Goal: Task Accomplishment & Management: Manage account settings

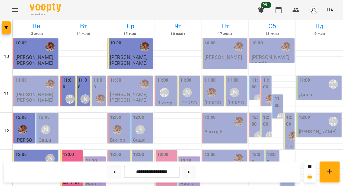
scroll to position [218, 0]
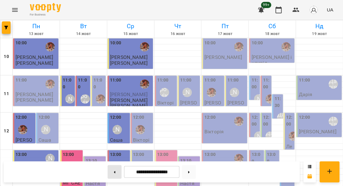
click at [115, 172] on button at bounding box center [114, 172] width 14 height 14
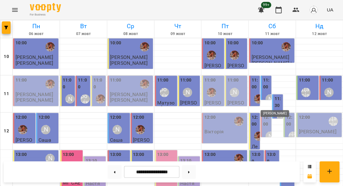
scroll to position [54, 0]
click at [287, 170] on label "13:30" at bounding box center [287, 176] width 11 height 13
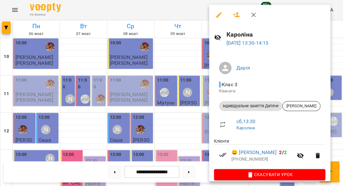
click at [186, 112] on div at bounding box center [171, 93] width 343 height 186
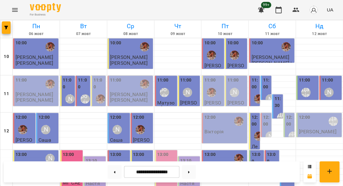
scroll to position [38, 0]
click at [289, 114] on label "12:00" at bounding box center [289, 120] width 7 height 13
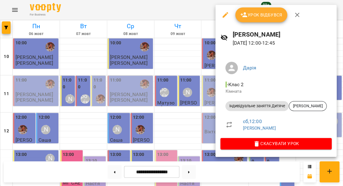
click at [200, 108] on div at bounding box center [171, 93] width 343 height 186
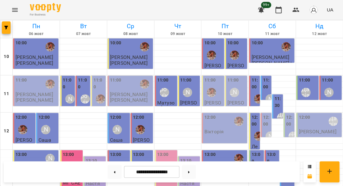
click at [257, 152] on label "13:00" at bounding box center [256, 158] width 11 height 13
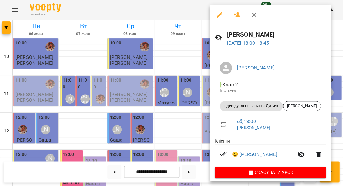
click at [172, 123] on div at bounding box center [171, 93] width 343 height 186
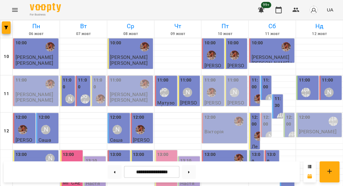
scroll to position [35, 0]
click at [279, 96] on label "11:30" at bounding box center [277, 102] width 7 height 13
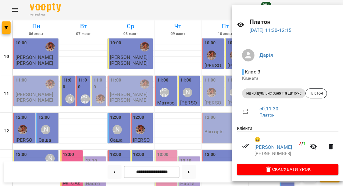
scroll to position [12, 0]
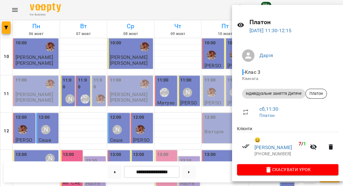
click at [205, 102] on div at bounding box center [171, 93] width 343 height 186
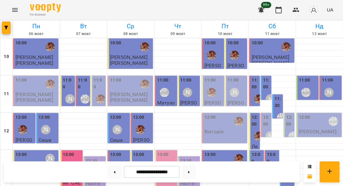
scroll to position [224, 0]
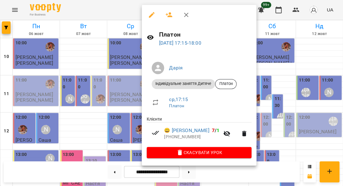
click at [131, 96] on div at bounding box center [171, 93] width 343 height 186
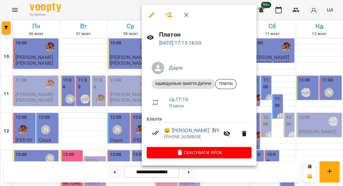
click at [134, 101] on div at bounding box center [171, 93] width 343 height 186
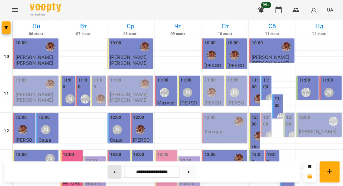
click at [111, 174] on button at bounding box center [114, 172] width 14 height 14
type input "**********"
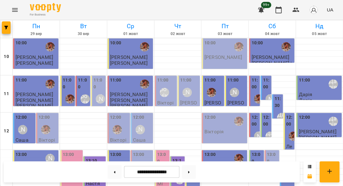
scroll to position [0, 0]
click at [278, 104] on label "11:30" at bounding box center [277, 102] width 7 height 13
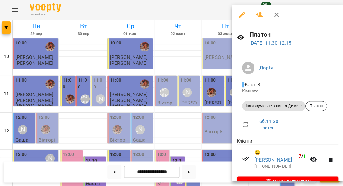
click at [177, 119] on div at bounding box center [171, 93] width 343 height 186
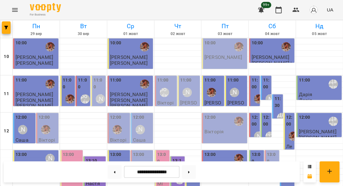
scroll to position [214, 0]
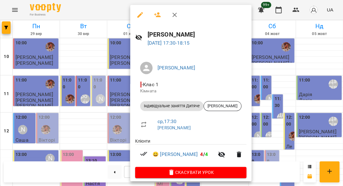
click at [117, 123] on div at bounding box center [171, 93] width 343 height 186
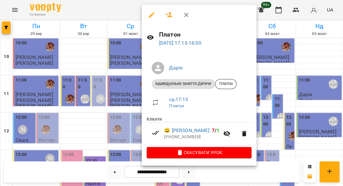
click at [124, 109] on div at bounding box center [171, 93] width 343 height 186
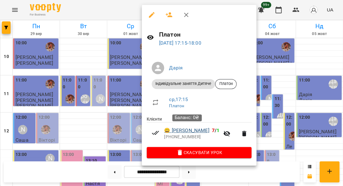
click at [186, 131] on link "😀 [PERSON_NAME]" at bounding box center [186, 130] width 45 height 7
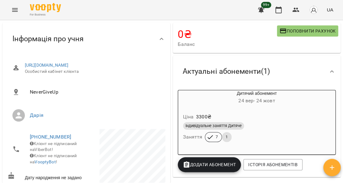
scroll to position [63, 0]
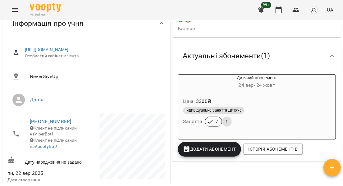
click at [245, 95] on div "Ціна 3300 ₴ Індивідуальне заняття Дитяче Заняття 7 1" at bounding box center [256, 113] width 157 height 42
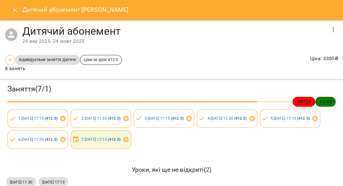
drag, startPoint x: 45, startPoint y: 30, endPoint x: 15, endPoint y: 11, distance: 35.2
click at [15, 11] on icon "Close" at bounding box center [14, 9] width 7 height 7
